Goal: Check status: Check status

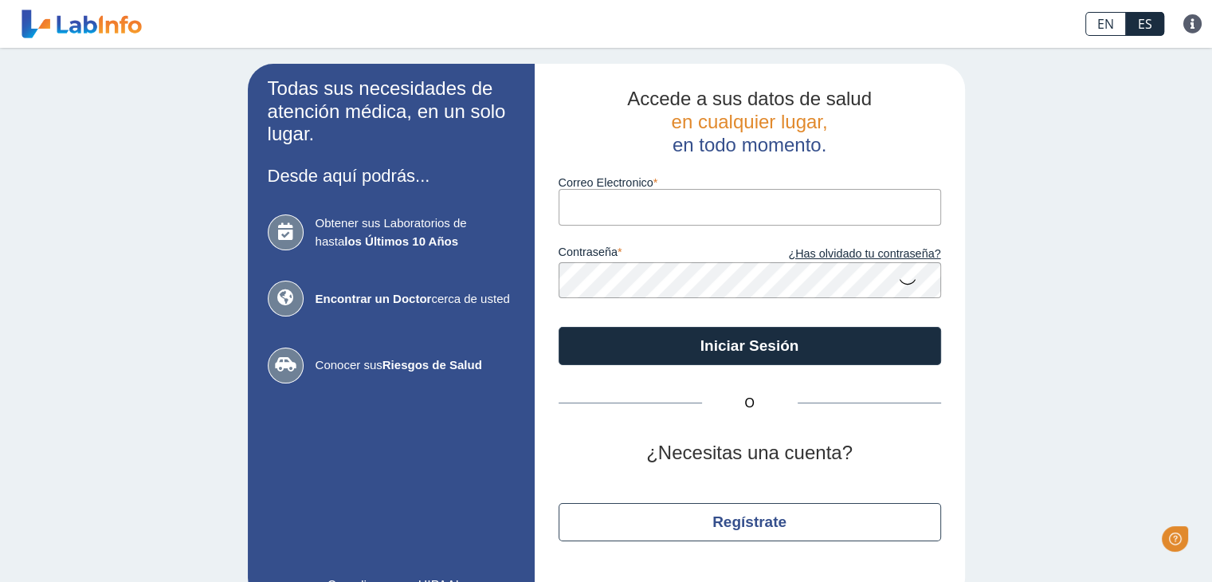
click at [645, 203] on input "Correo Electronico" at bounding box center [750, 207] width 382 height 36
type input "[EMAIL_ADDRESS][DOMAIN_NAME]"
click at [902, 284] on icon at bounding box center [907, 280] width 19 height 31
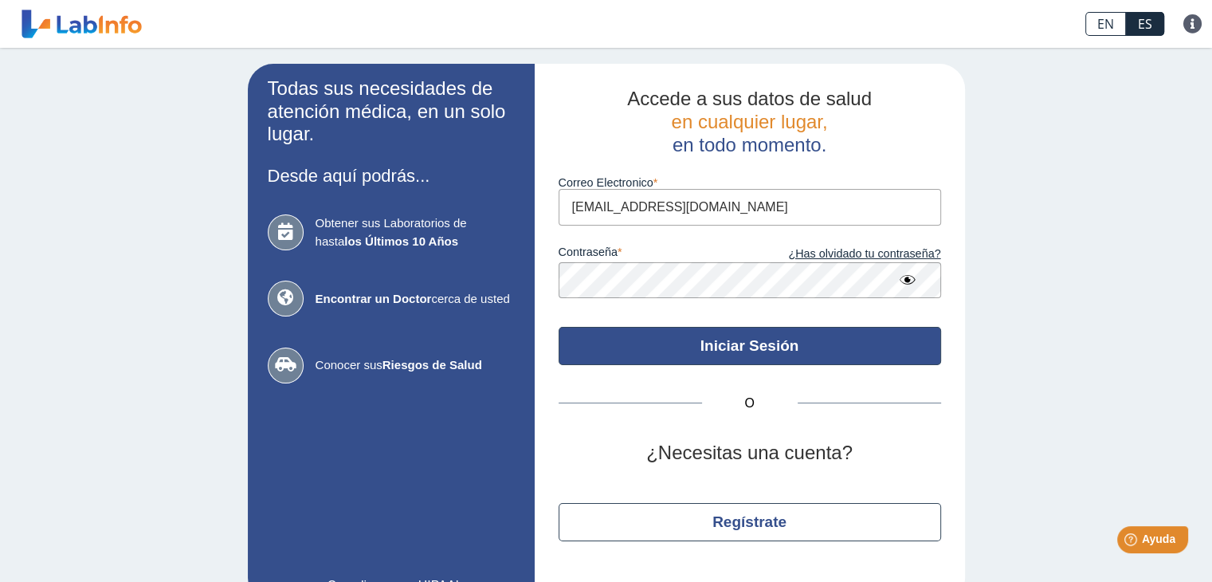
click at [774, 343] on button "Iniciar Sesión" at bounding box center [750, 346] width 382 height 38
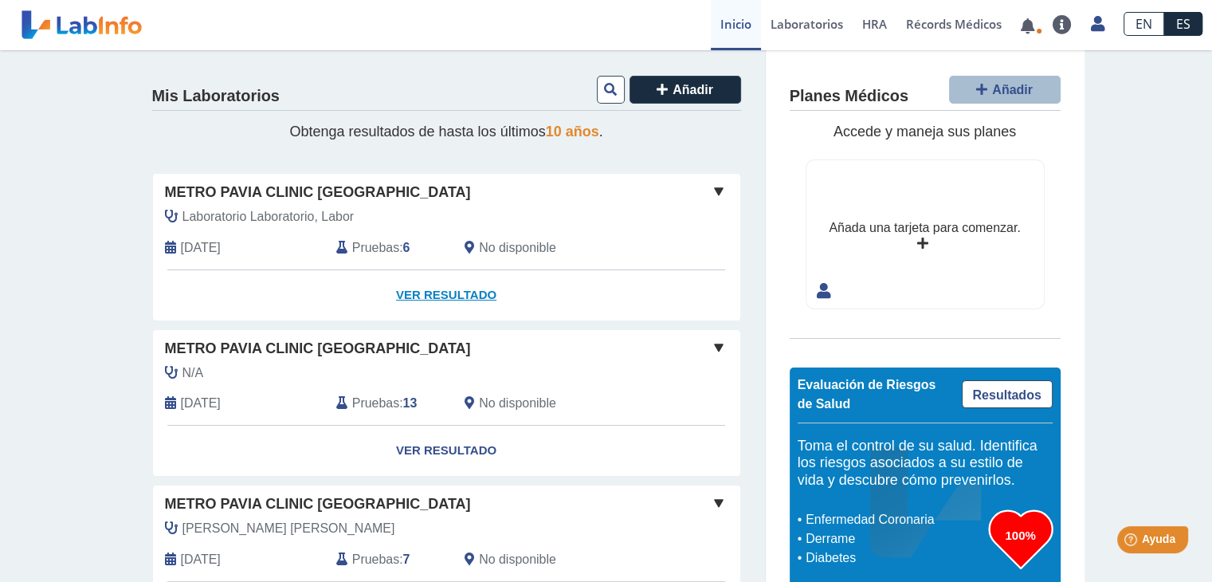
click at [423, 294] on link "Ver Resultado" at bounding box center [446, 295] width 587 height 50
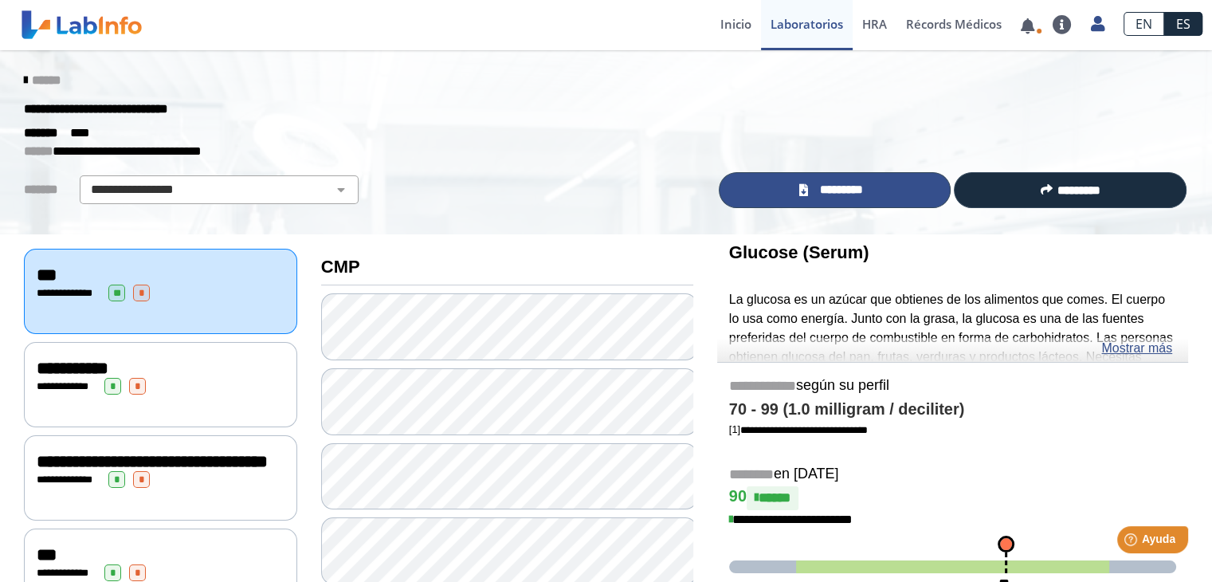
click at [813, 186] on span "*********" at bounding box center [841, 190] width 58 height 18
